Goal: Answer question/provide support: Share knowledge or assist other users

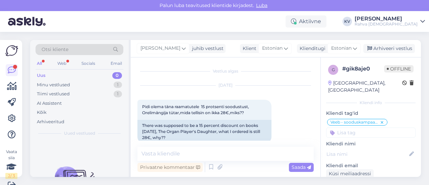
click at [89, 80] on div "Minu vestlused 1" at bounding box center [80, 84] width 88 height 9
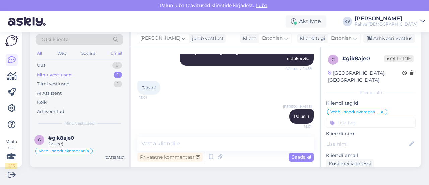
click at [115, 52] on div "Email" at bounding box center [116, 53] width 14 height 9
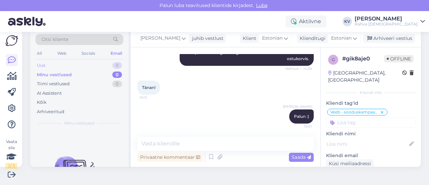
click at [57, 61] on div "Uus 0" at bounding box center [80, 65] width 88 height 9
click at [61, 95] on div "AI Assistent" at bounding box center [49, 93] width 25 height 7
click at [74, 90] on div "AI Assistent" at bounding box center [80, 92] width 88 height 9
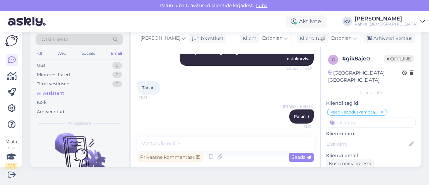
scroll to position [61, 0]
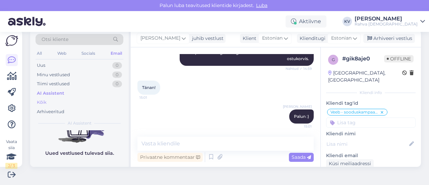
click at [50, 103] on div "Kõik" at bounding box center [80, 101] width 88 height 9
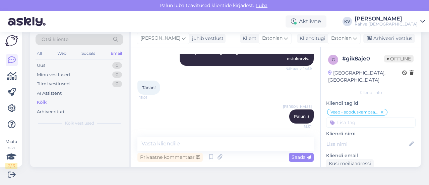
scroll to position [0, 0]
click at [51, 91] on div "AI Assistent" at bounding box center [49, 93] width 25 height 7
click at [39, 54] on div "All" at bounding box center [40, 53] width 8 height 9
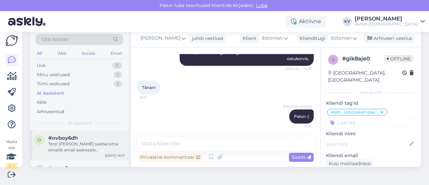
click at [87, 149] on div "Tere! [PERSON_NAME] saatke oma emaililt email aadressile [EMAIL_ADDRESS][DOMAIN…" at bounding box center [86, 147] width 76 height 12
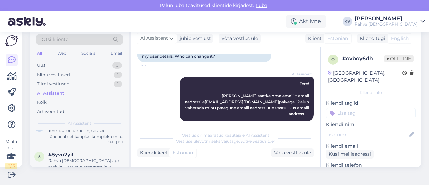
scroll to position [33, 0]
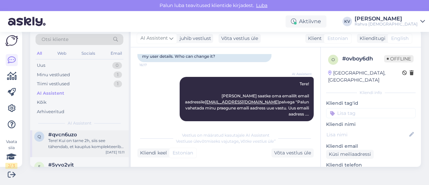
click at [78, 149] on div "q #qvcn6uzo Tere! Kui on tarne 2h, siis see tähendab, et kauplus komplekteerib …" at bounding box center [79, 142] width 98 height 30
